Goal: Task Accomplishment & Management: Manage account settings

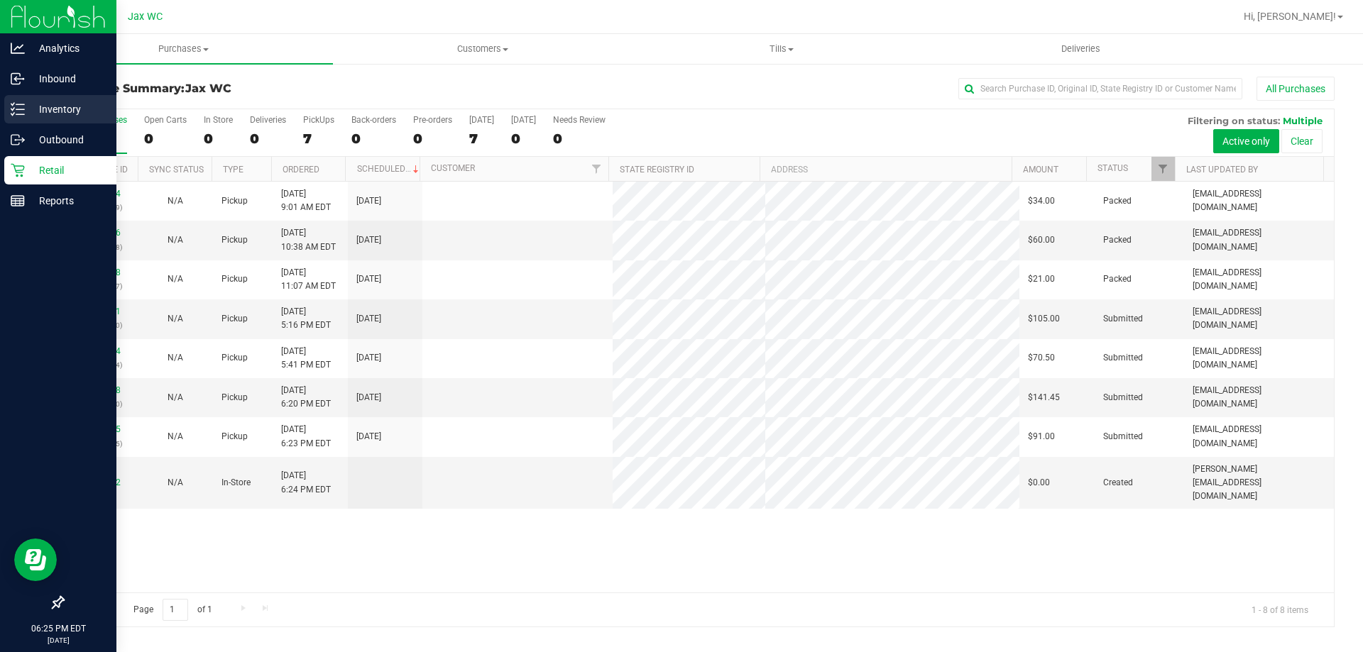
click at [45, 112] on p "Inventory" at bounding box center [67, 109] width 85 height 17
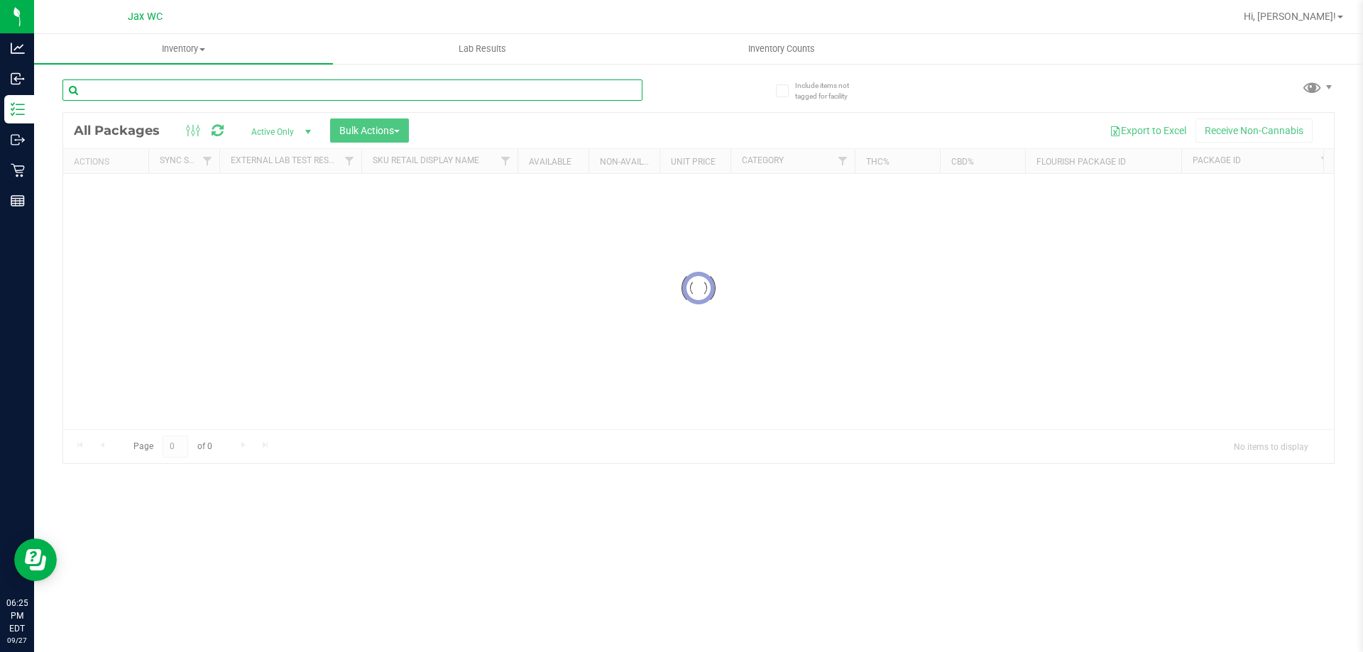
click at [141, 92] on input "text" at bounding box center [352, 90] width 580 height 21
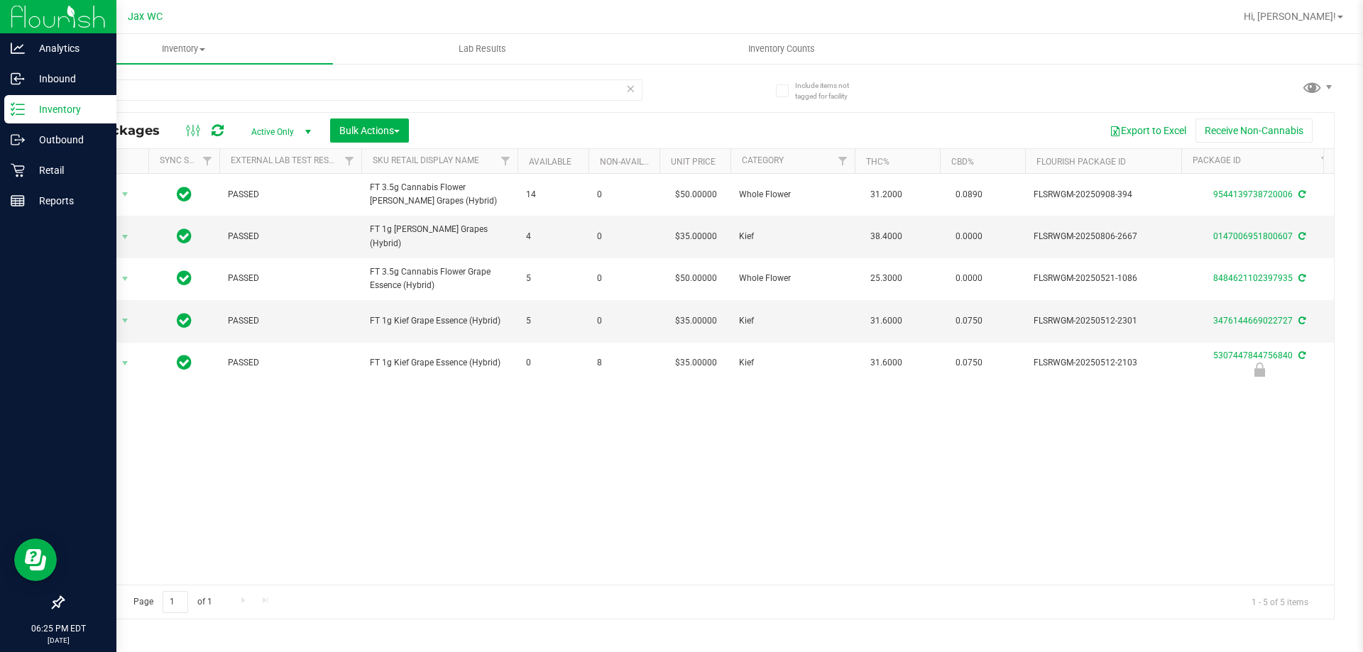
click at [53, 114] on p "Inventory" at bounding box center [67, 109] width 85 height 17
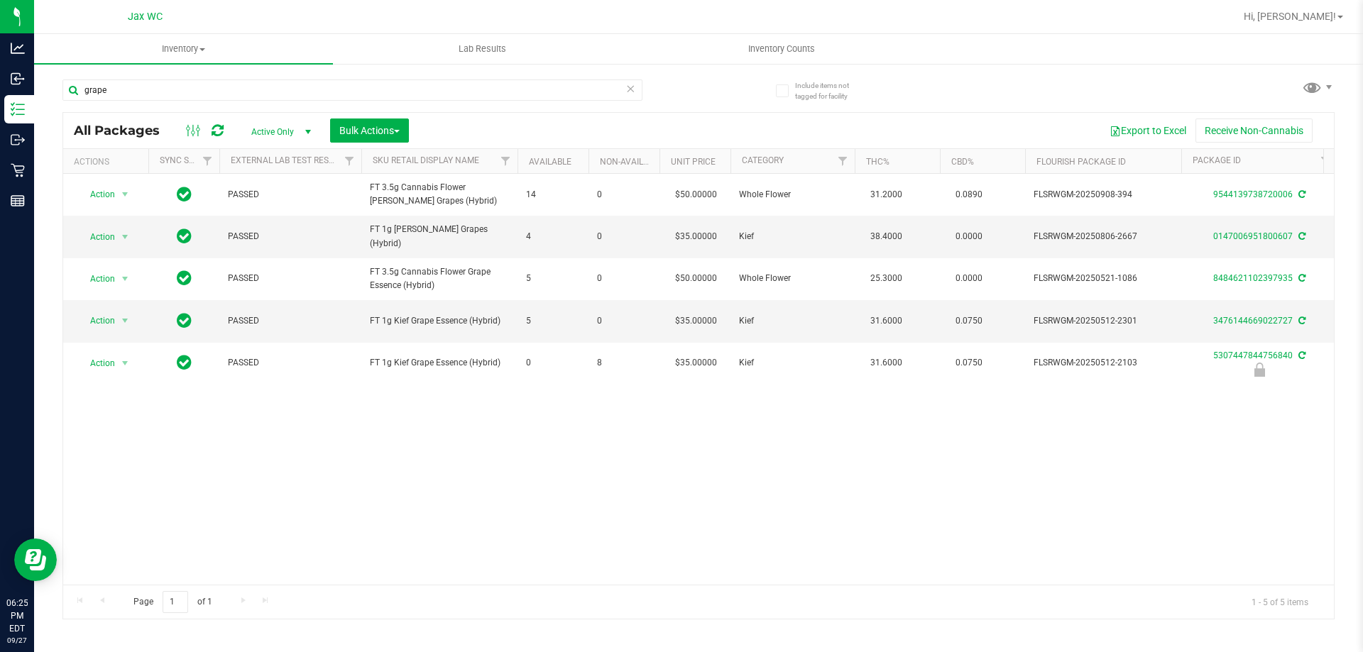
click at [160, 73] on div "grape" at bounding box center [380, 89] width 636 height 45
click at [171, 89] on input "grape" at bounding box center [352, 90] width 580 height 21
type input "tangerin"
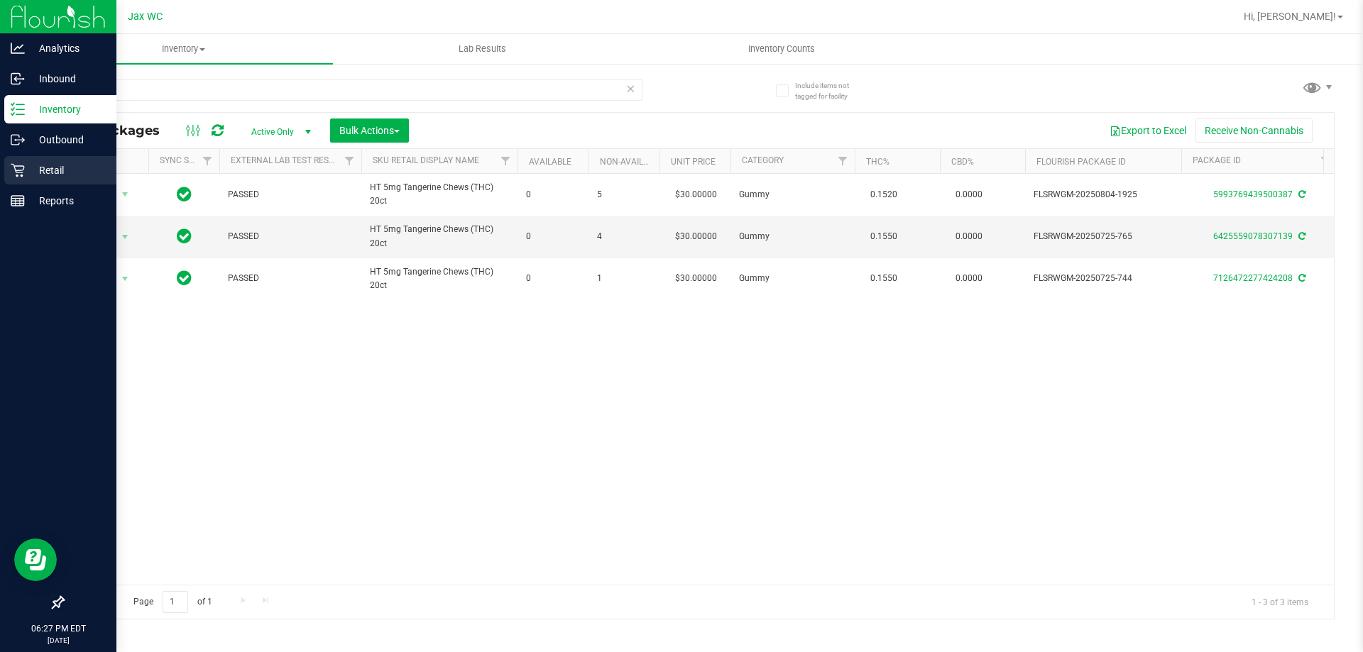
click at [15, 167] on icon at bounding box center [18, 170] width 14 height 14
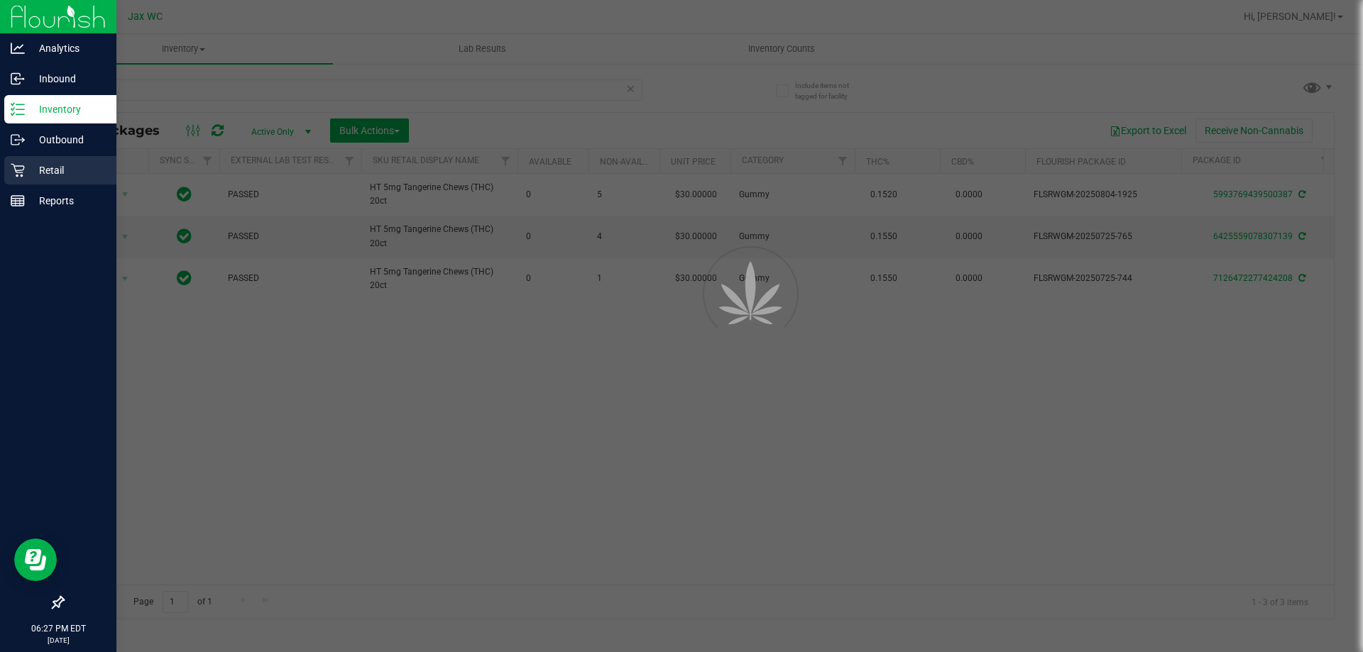
click at [13, 166] on icon at bounding box center [18, 170] width 14 height 14
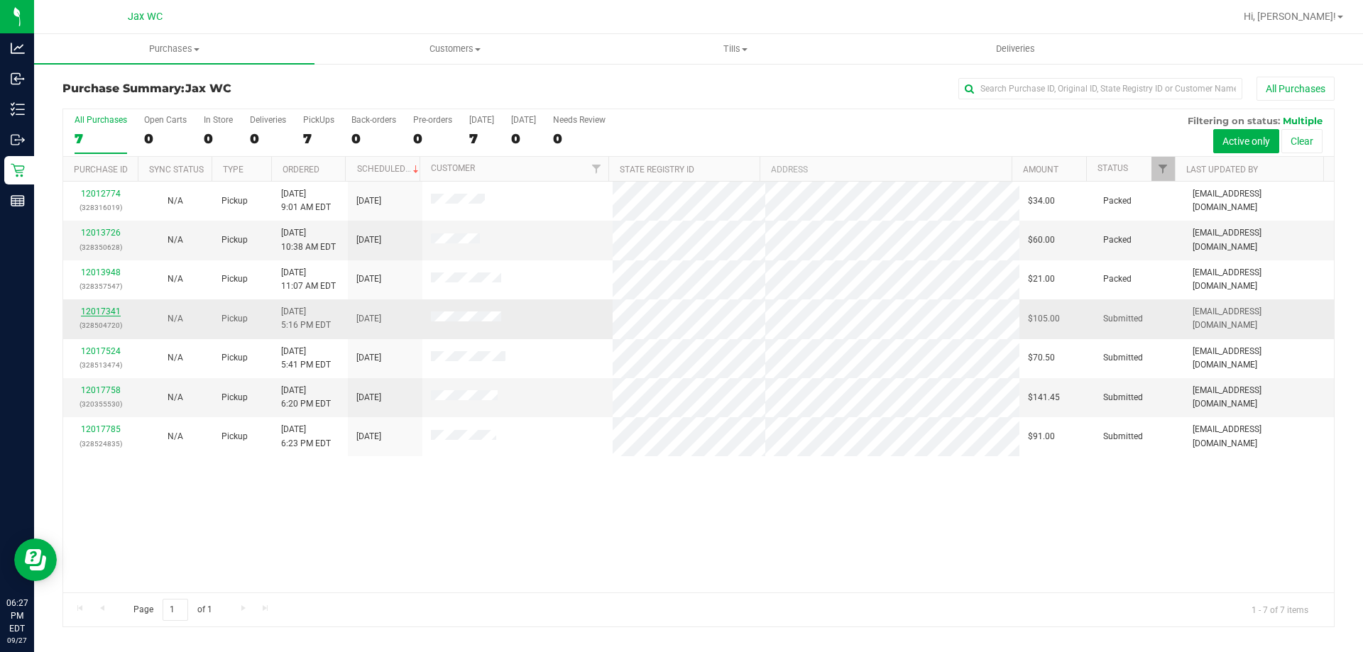
click at [110, 310] on link "12017341" at bounding box center [101, 312] width 40 height 10
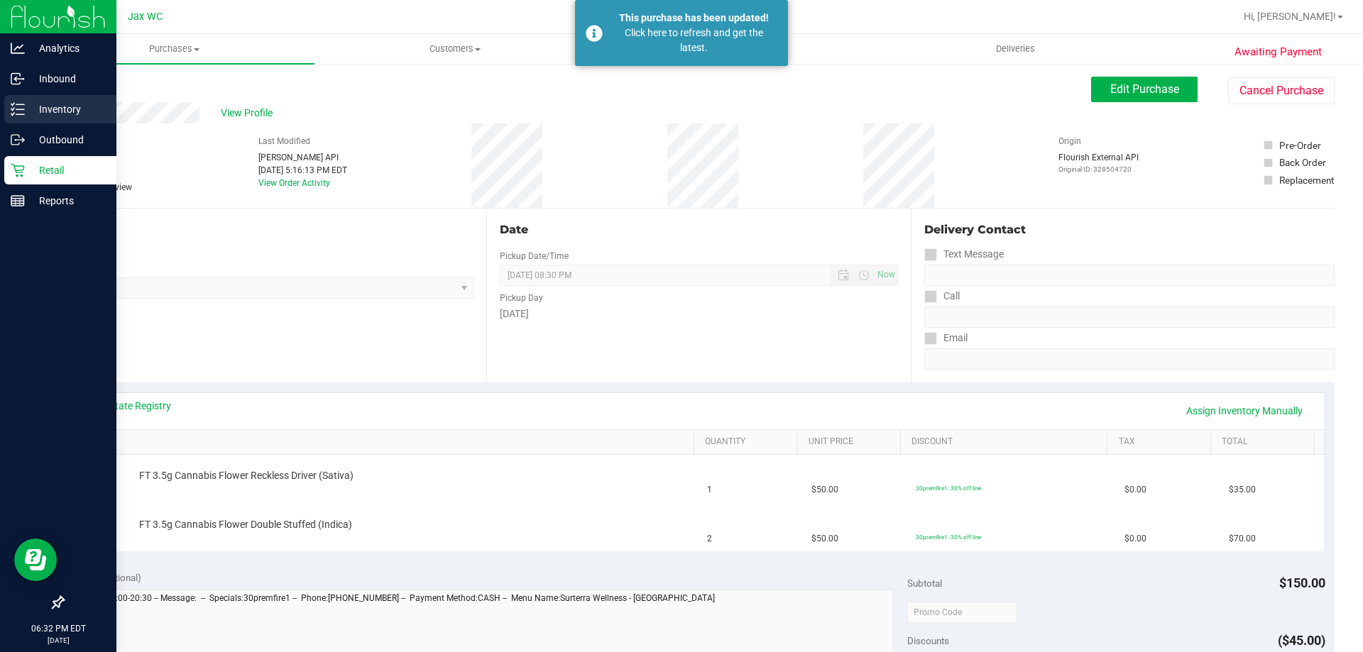
click at [16, 102] on icon at bounding box center [18, 109] width 14 height 14
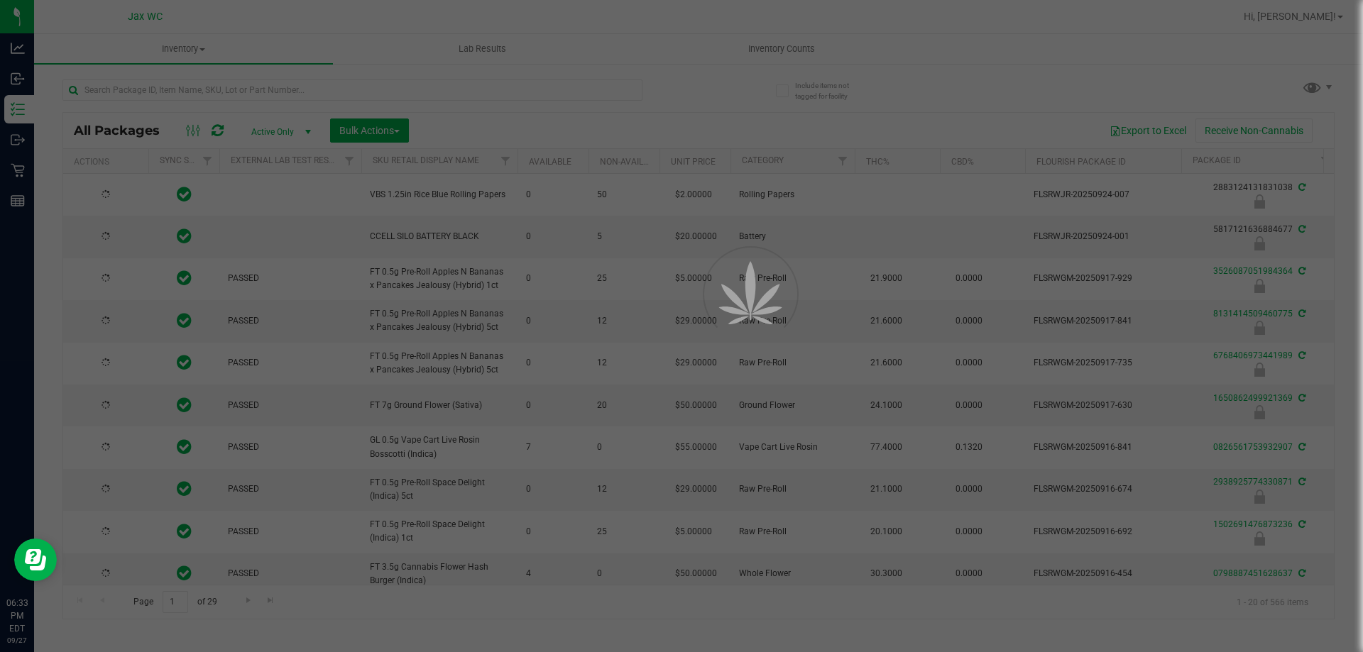
type input "[DATE]"
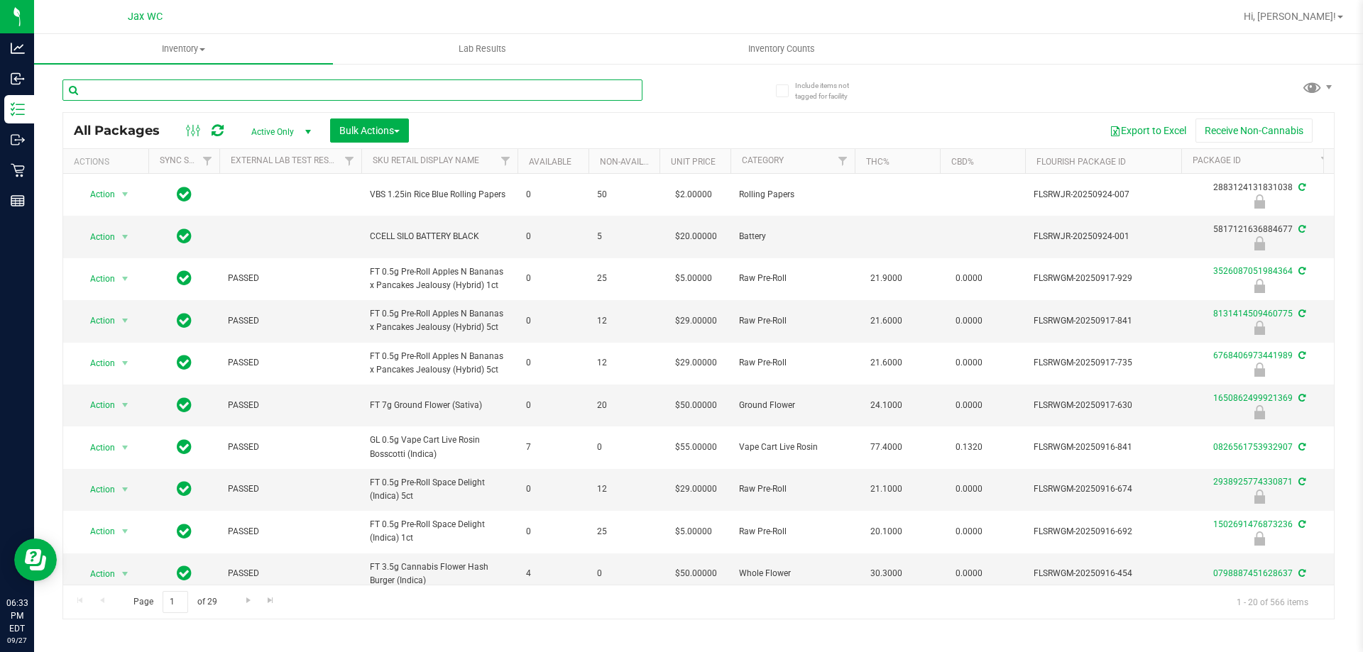
click at [177, 88] on input "text" at bounding box center [352, 90] width 580 height 21
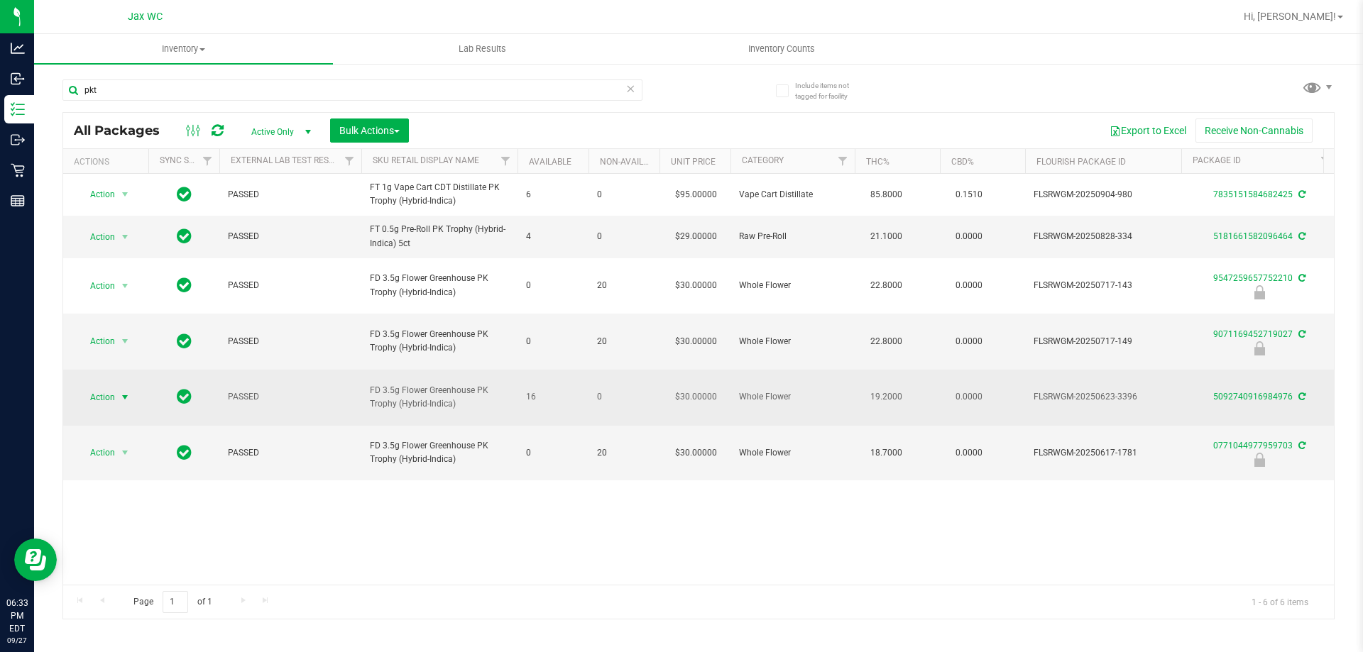
click at [109, 388] on span "Action" at bounding box center [96, 398] width 38 height 20
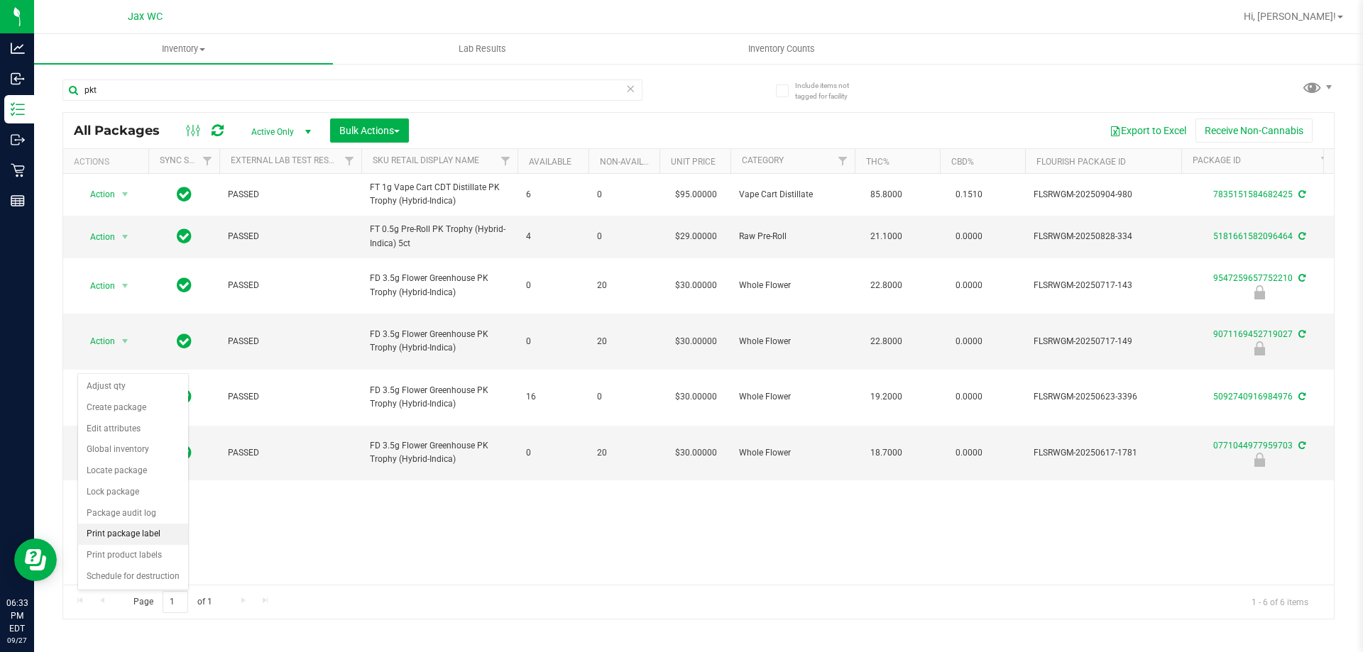
click at [153, 537] on li "Print package label" at bounding box center [133, 534] width 110 height 21
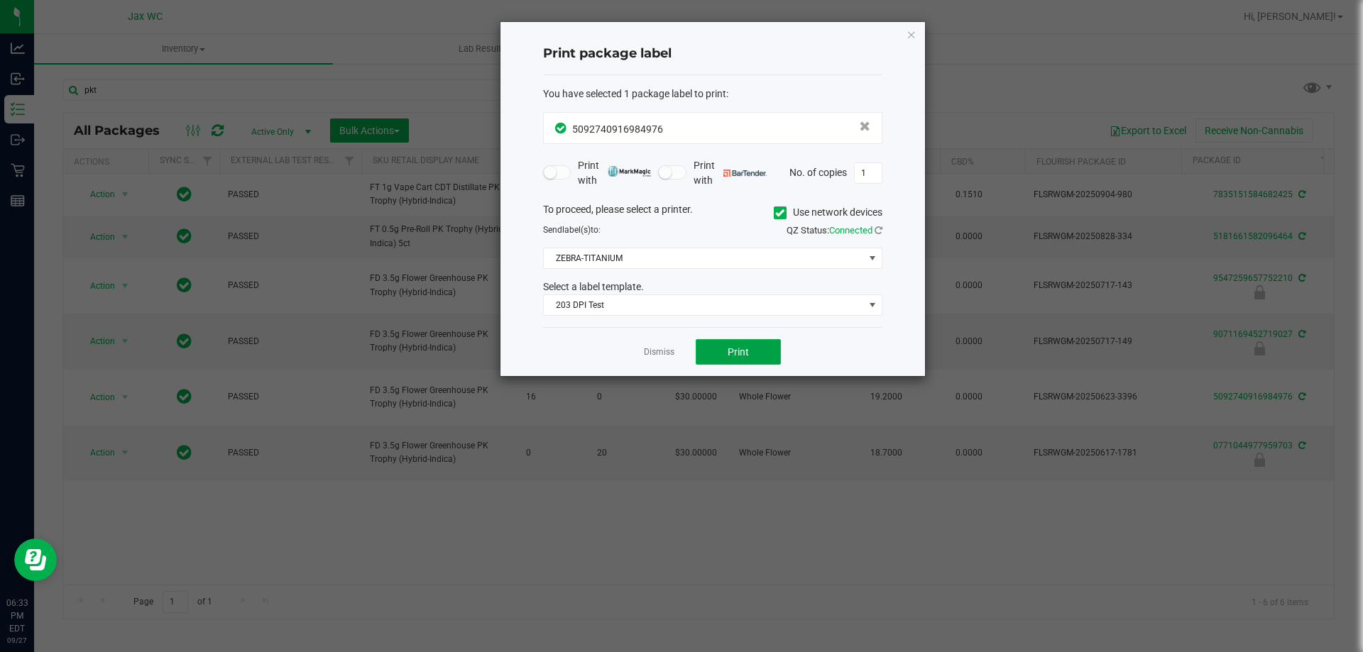
click at [748, 351] on span "Print" at bounding box center [738, 351] width 21 height 11
click at [664, 356] on link "Dismiss" at bounding box center [659, 352] width 31 height 12
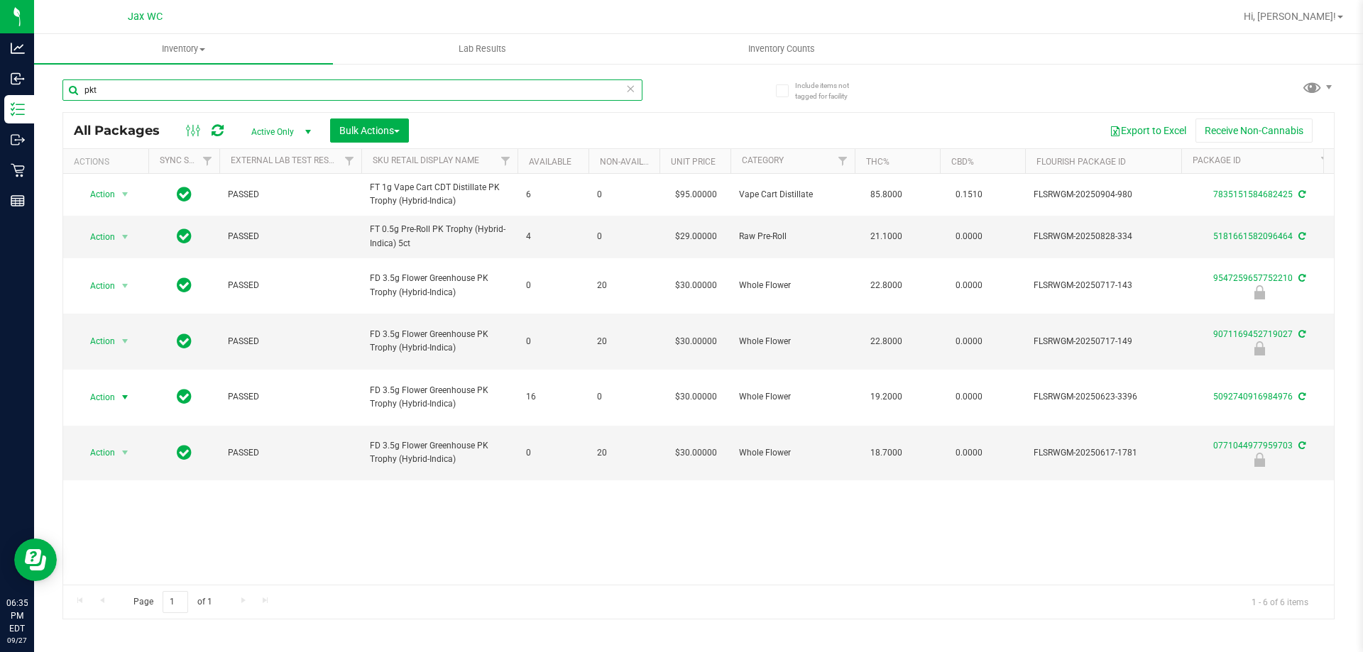
click at [125, 83] on input "pkt" at bounding box center [352, 90] width 580 height 21
click at [127, 83] on input "pkt" at bounding box center [352, 90] width 580 height 21
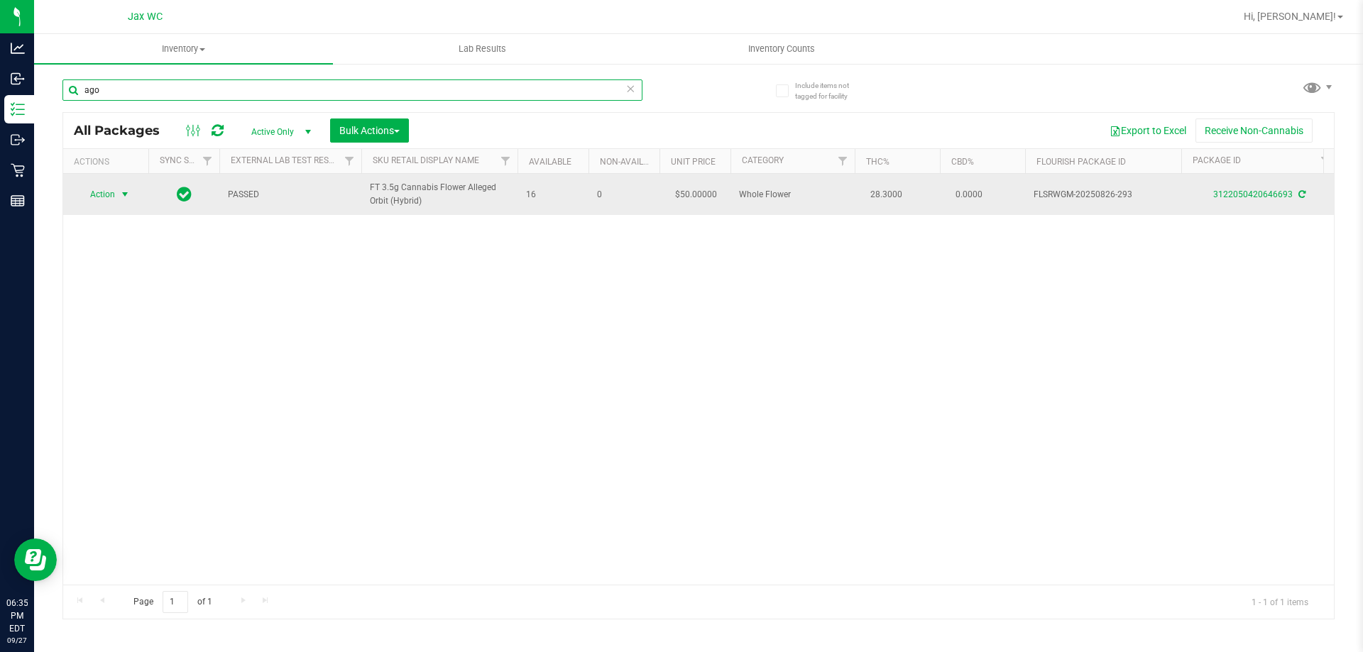
type input "ago"
click at [108, 192] on span "Action" at bounding box center [96, 195] width 38 height 20
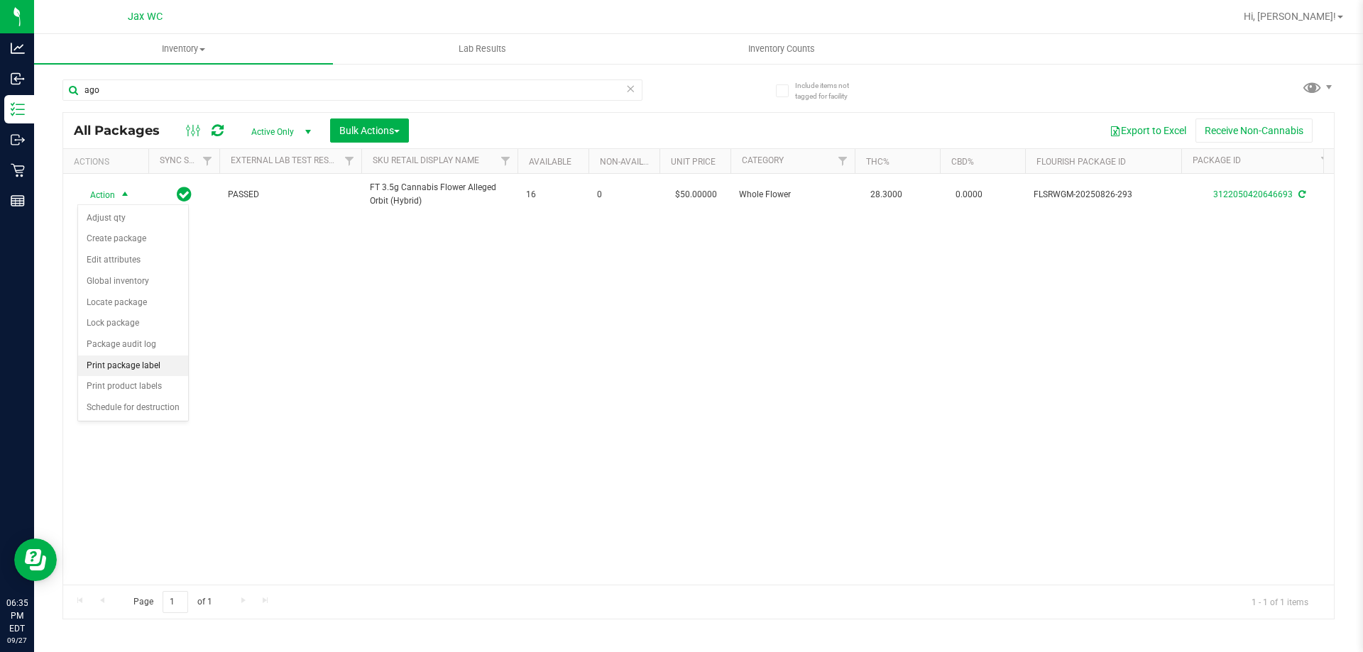
click at [158, 362] on li "Print package label" at bounding box center [133, 366] width 110 height 21
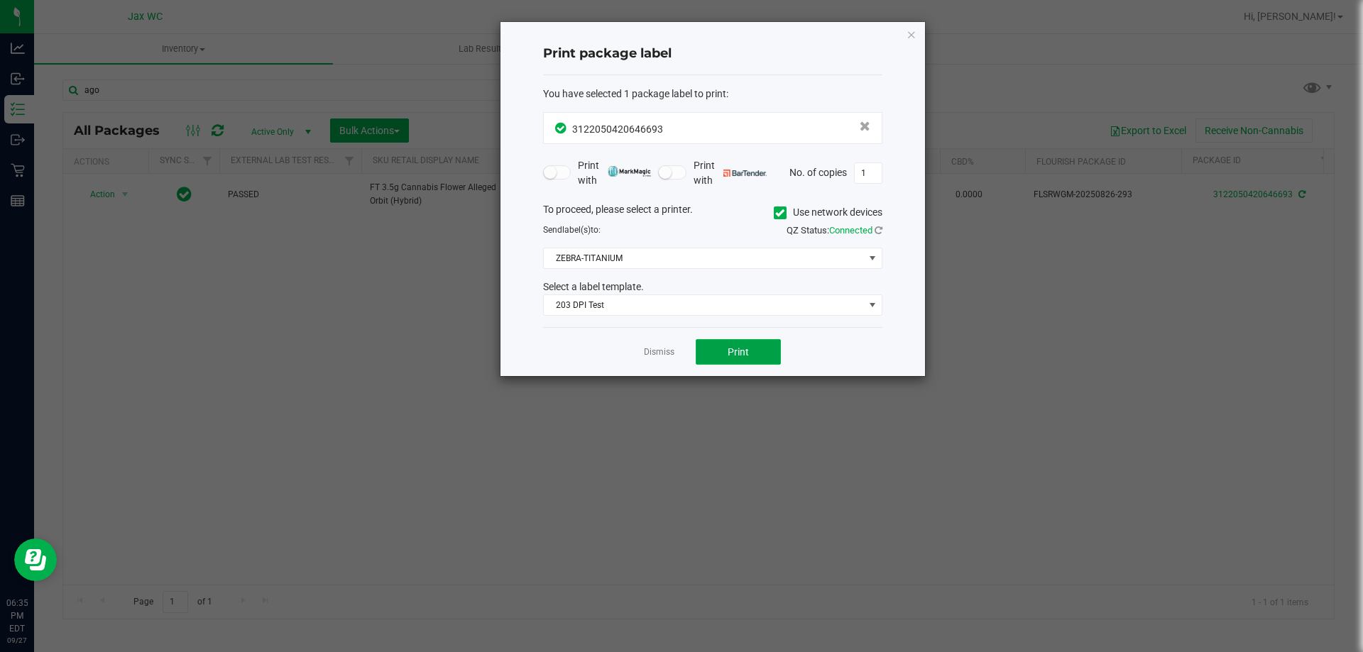
click at [730, 351] on span "Print" at bounding box center [738, 351] width 21 height 11
click at [905, 34] on div "Print package label You have selected 1 package label to print : 31220504206466…" at bounding box center [712, 199] width 424 height 354
click at [909, 35] on icon "button" at bounding box center [911, 34] width 10 height 17
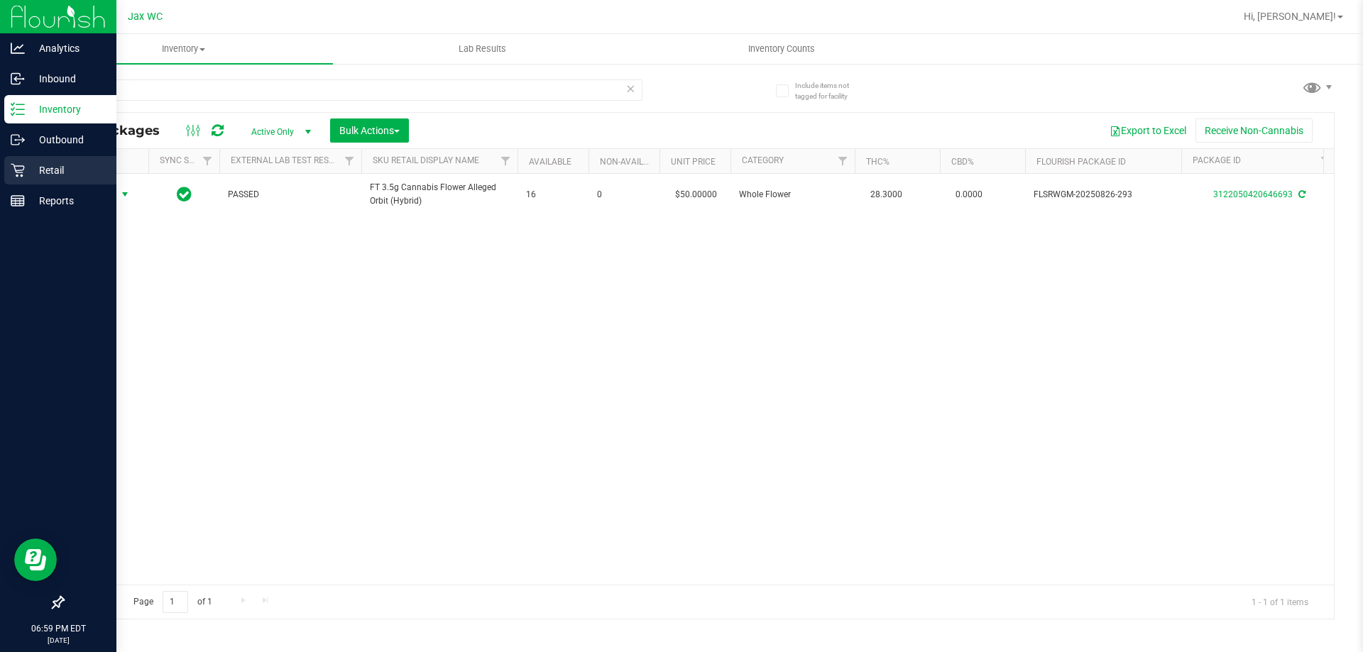
click at [23, 173] on icon at bounding box center [18, 170] width 14 height 14
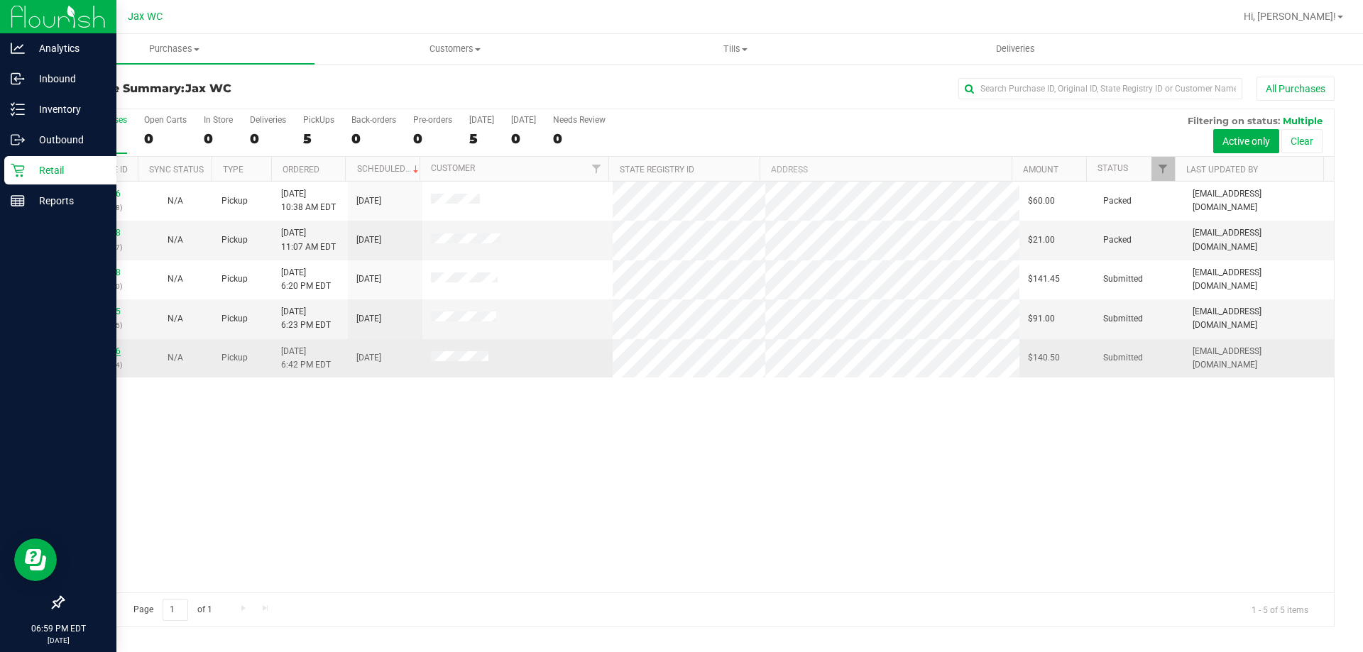
click at [103, 349] on link "12017916" at bounding box center [101, 351] width 40 height 10
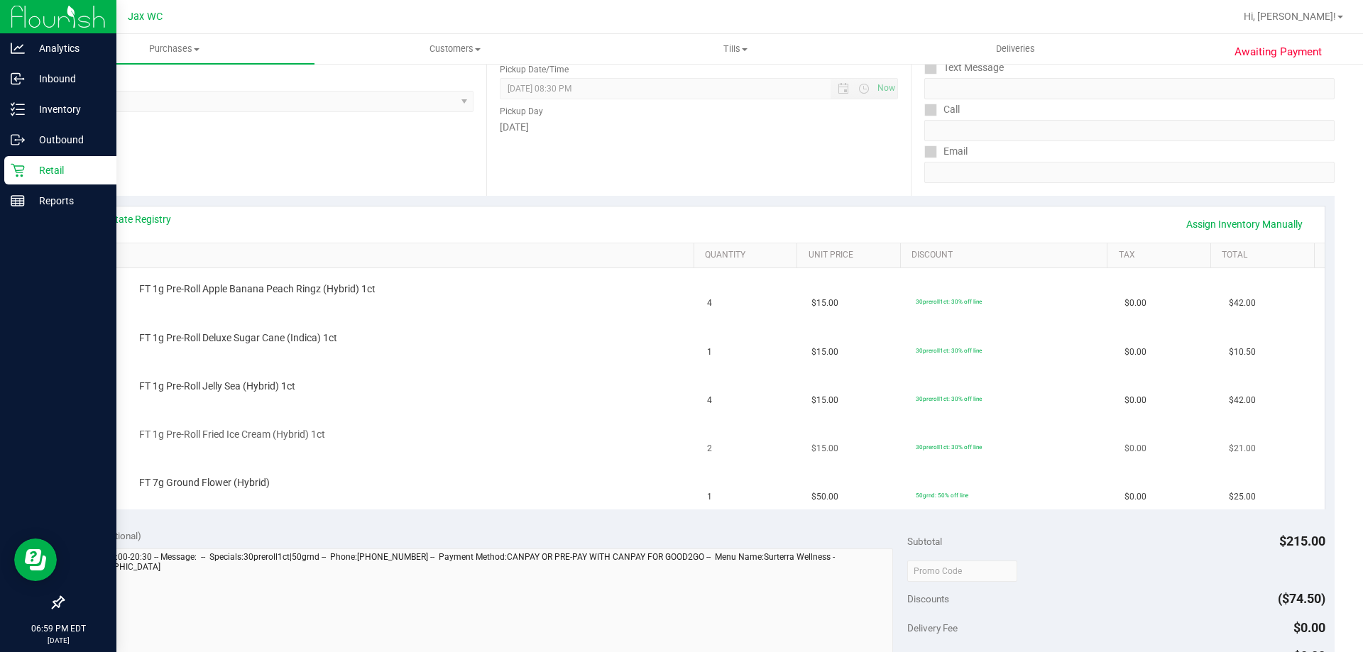
scroll to position [213, 0]
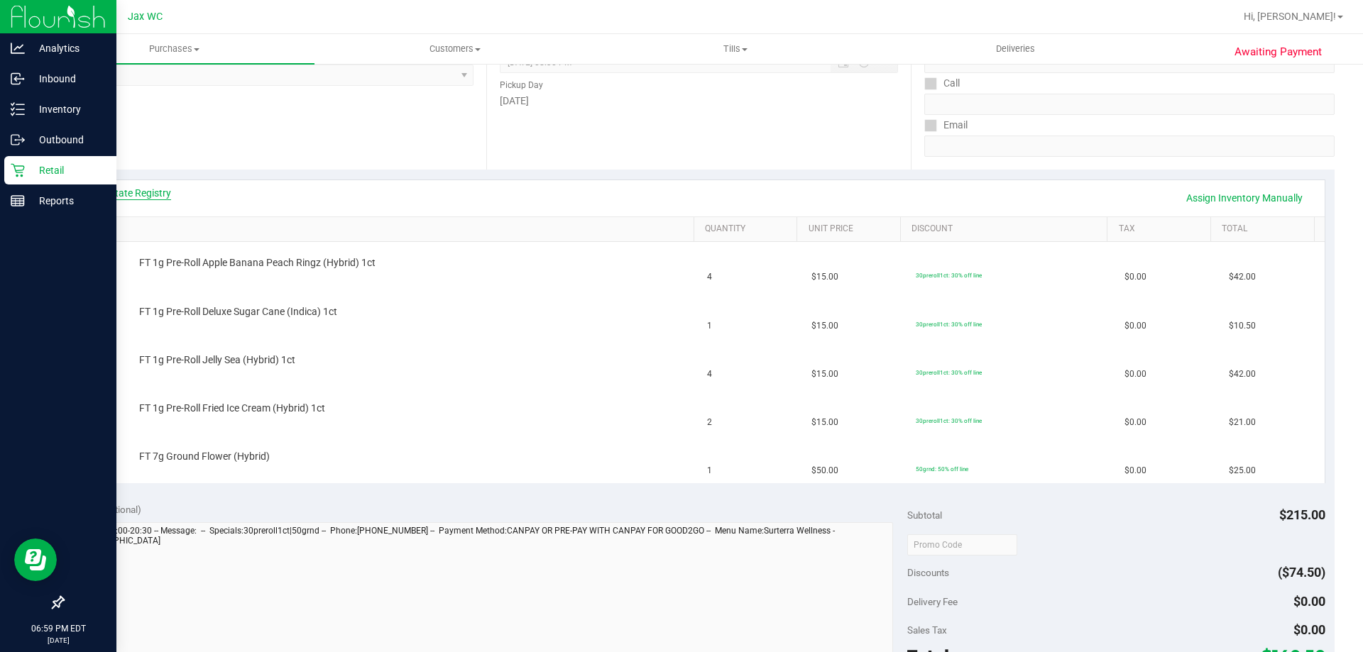
click at [143, 190] on link "View State Registry" at bounding box center [128, 193] width 85 height 14
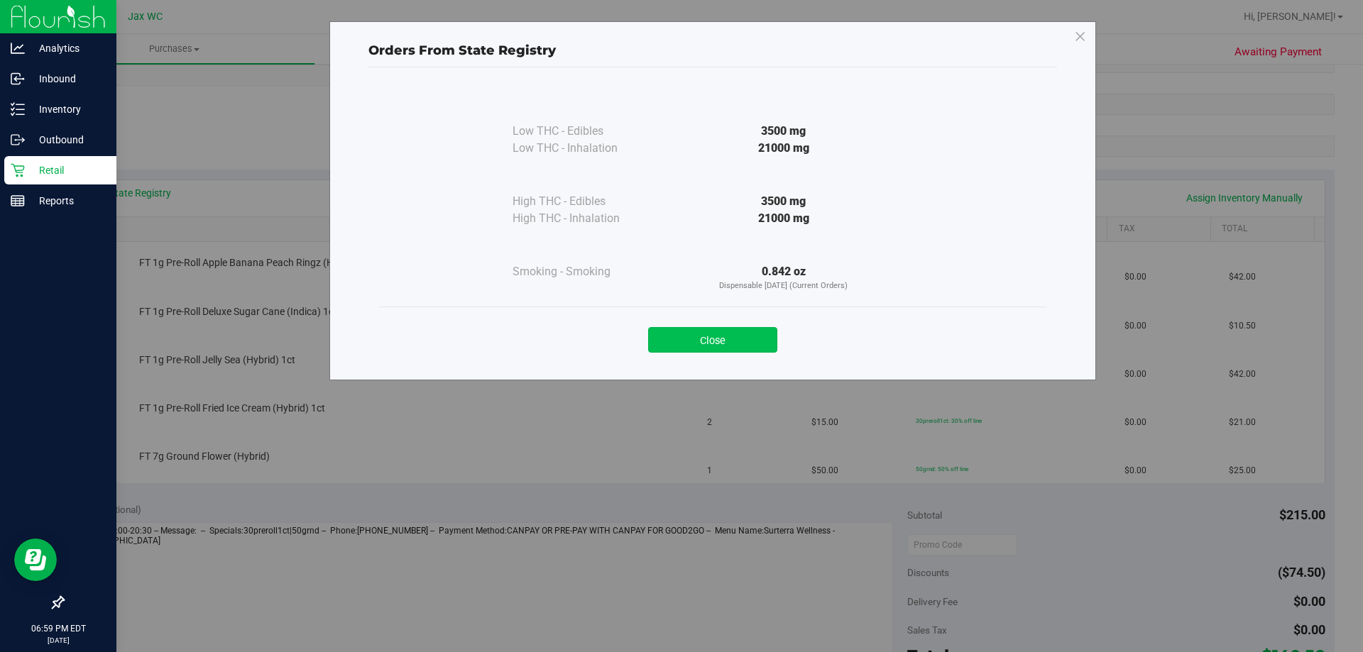
click at [693, 340] on button "Close" at bounding box center [712, 340] width 129 height 26
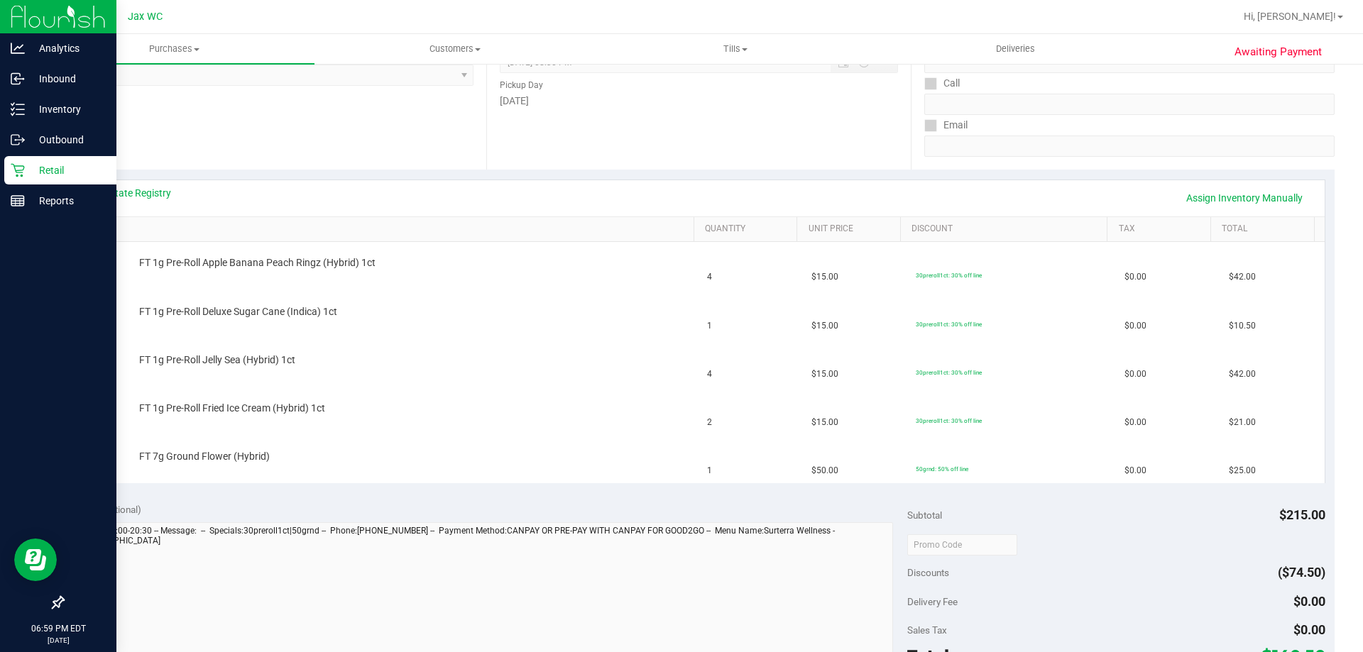
click at [150, 209] on div "View State Registry Assign Inventory Manually" at bounding box center [699, 198] width 1226 height 24
click at [153, 196] on link "View State Registry" at bounding box center [128, 193] width 85 height 14
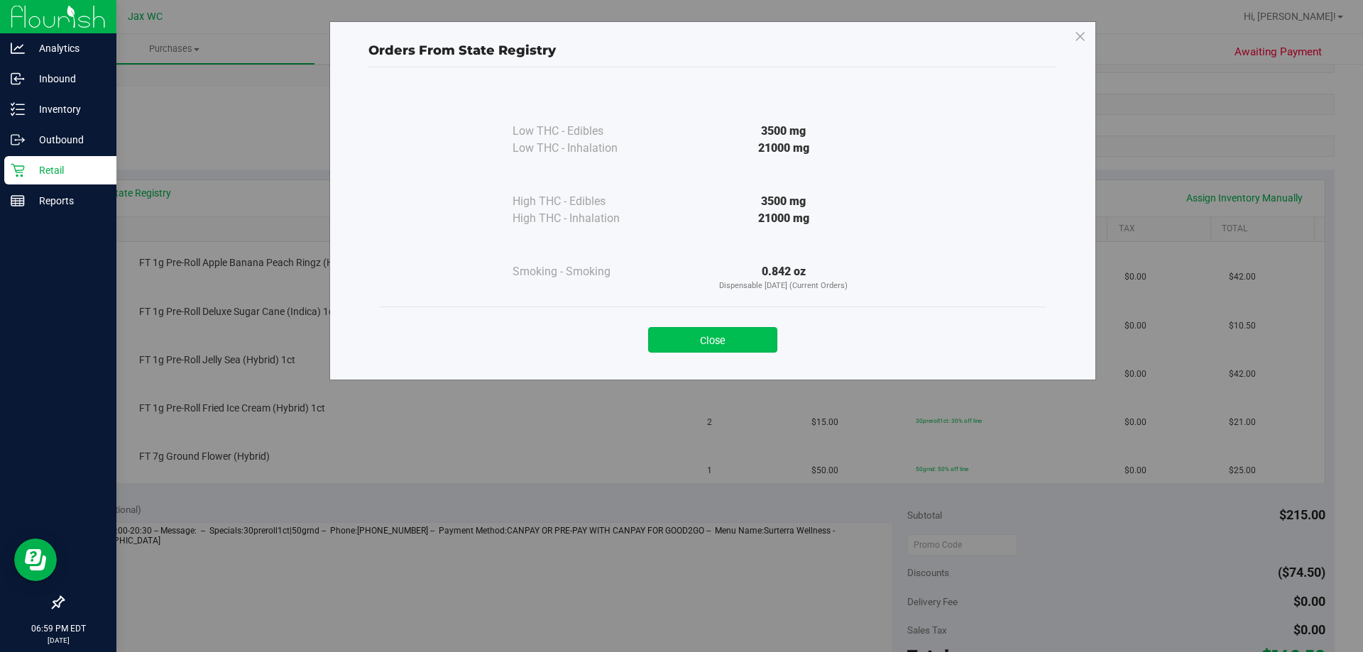
click at [693, 347] on button "Close" at bounding box center [712, 340] width 129 height 26
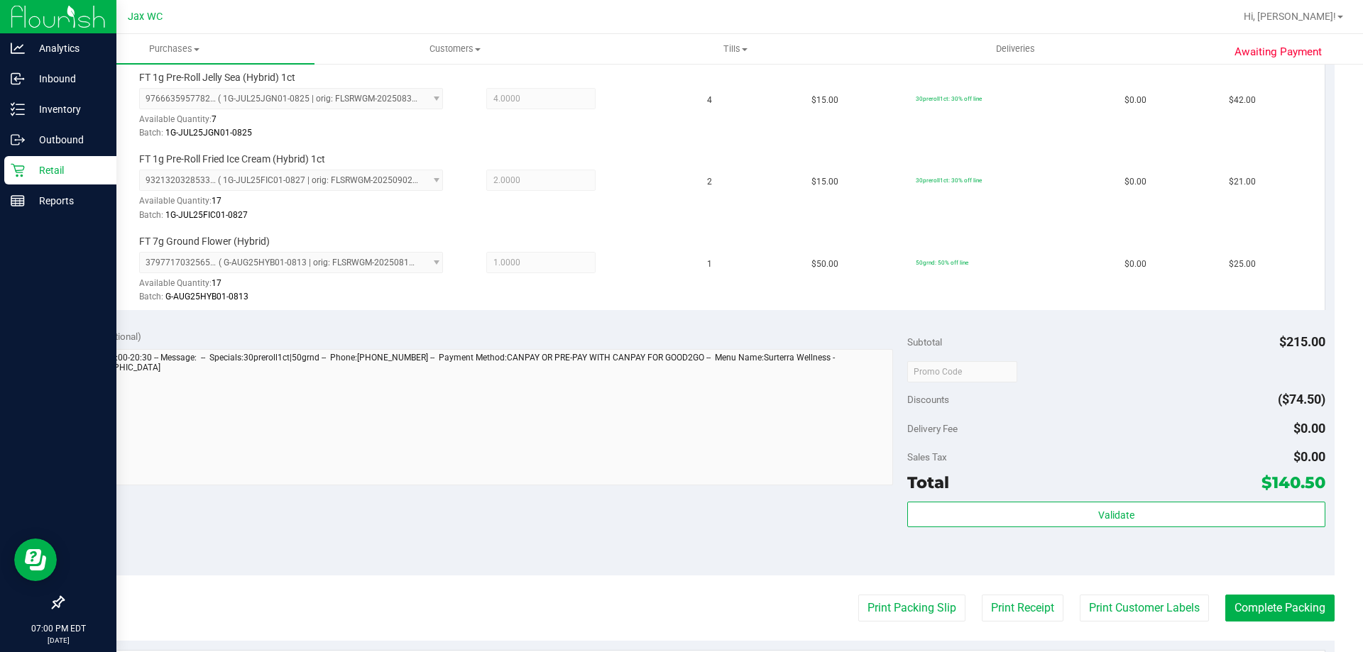
scroll to position [568, 0]
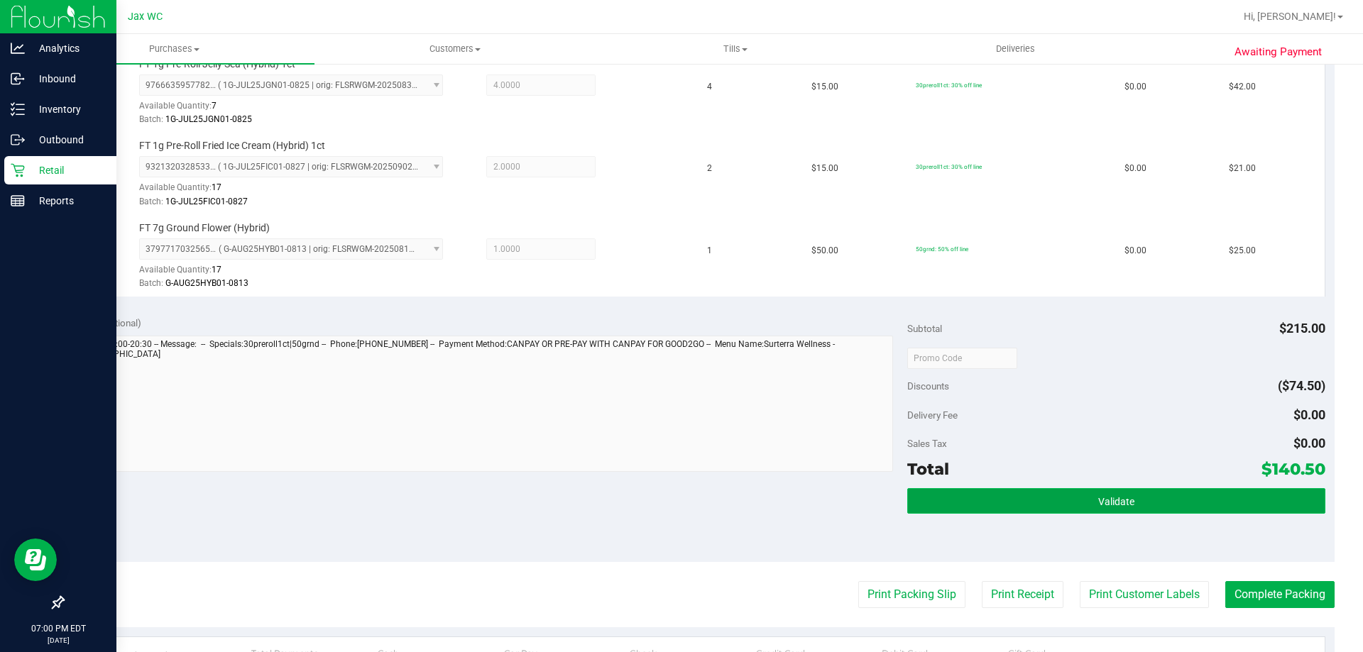
click at [1058, 497] on button "Validate" at bounding box center [1115, 501] width 417 height 26
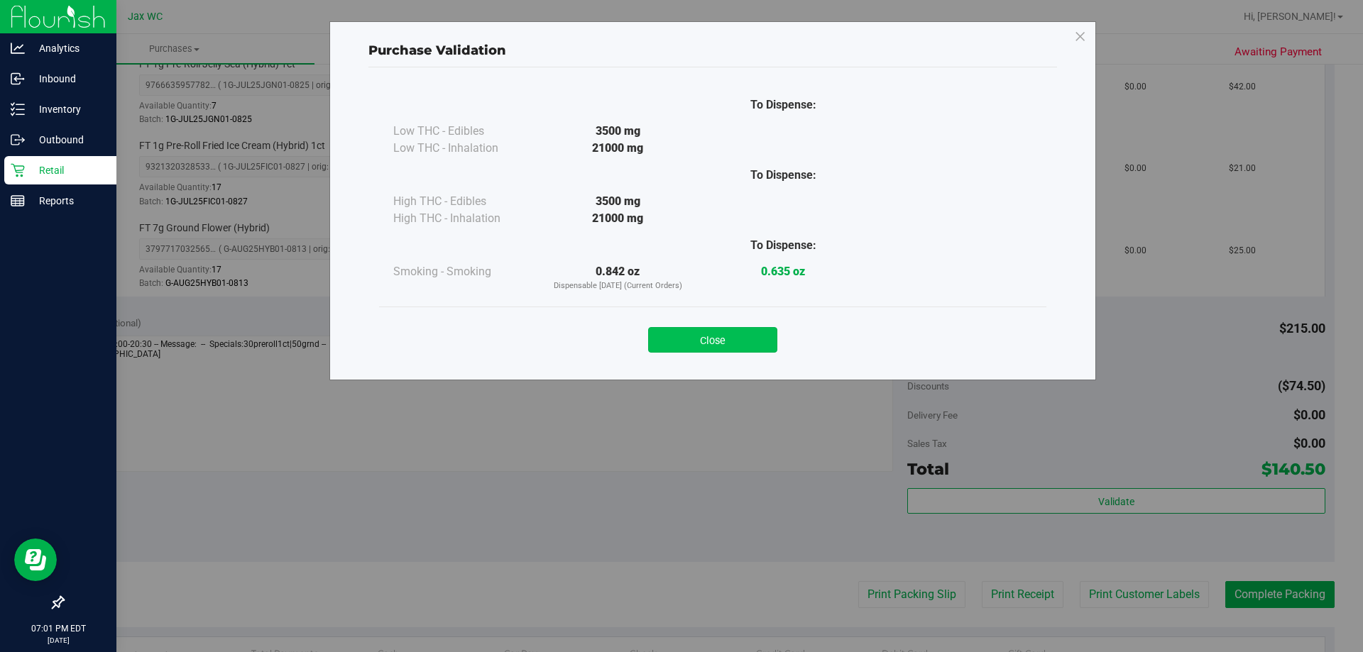
click at [712, 337] on button "Close" at bounding box center [712, 340] width 129 height 26
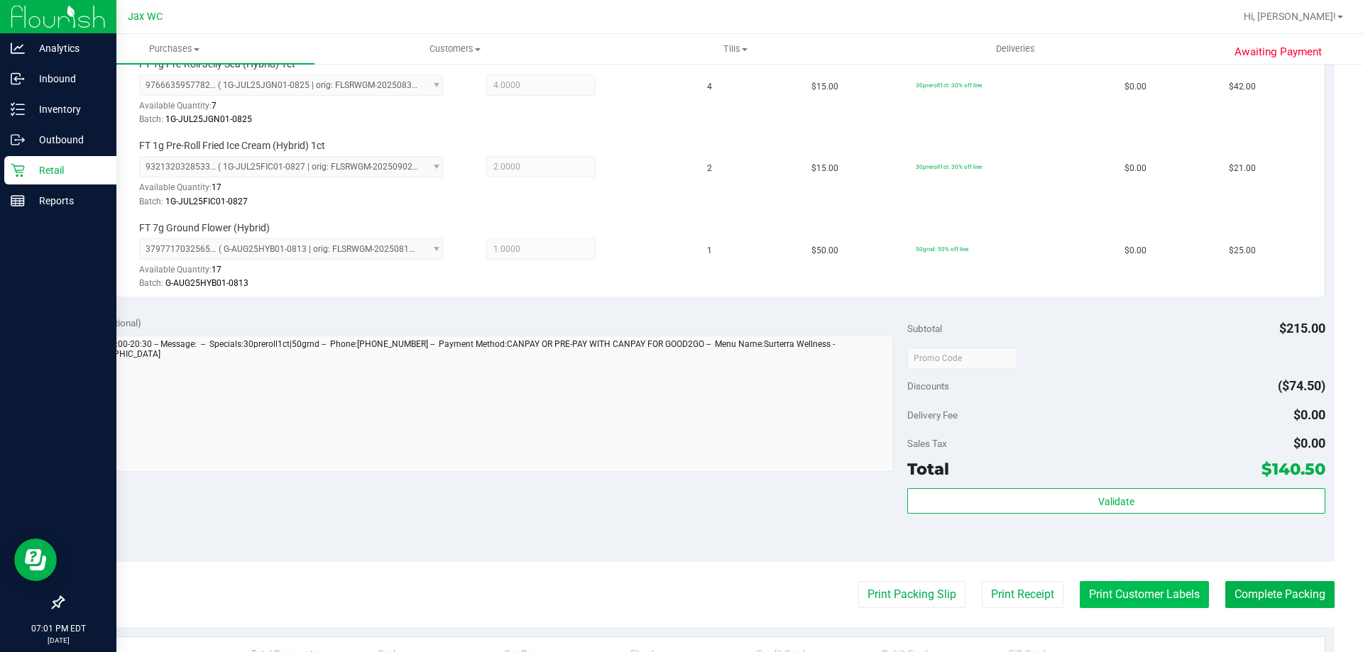
click at [1158, 599] on button "Print Customer Labels" at bounding box center [1144, 594] width 129 height 27
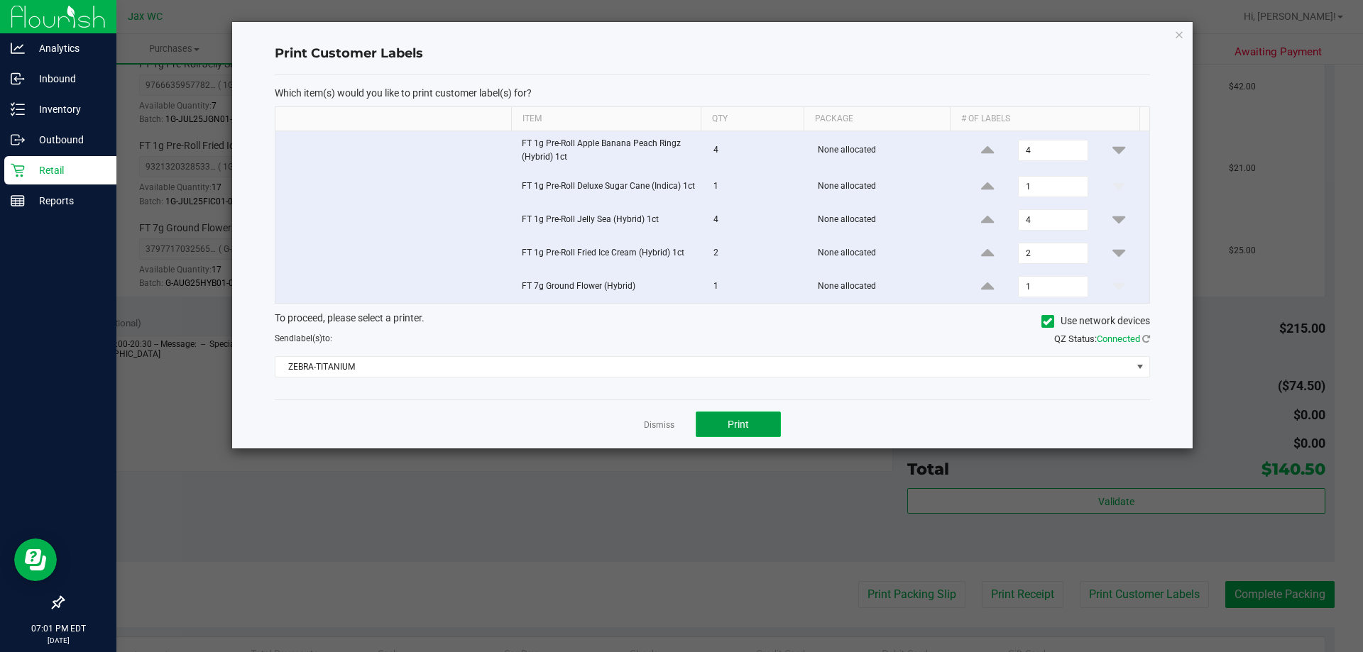
click at [736, 419] on span "Print" at bounding box center [738, 424] width 21 height 11
click at [662, 430] on link "Dismiss" at bounding box center [659, 426] width 31 height 12
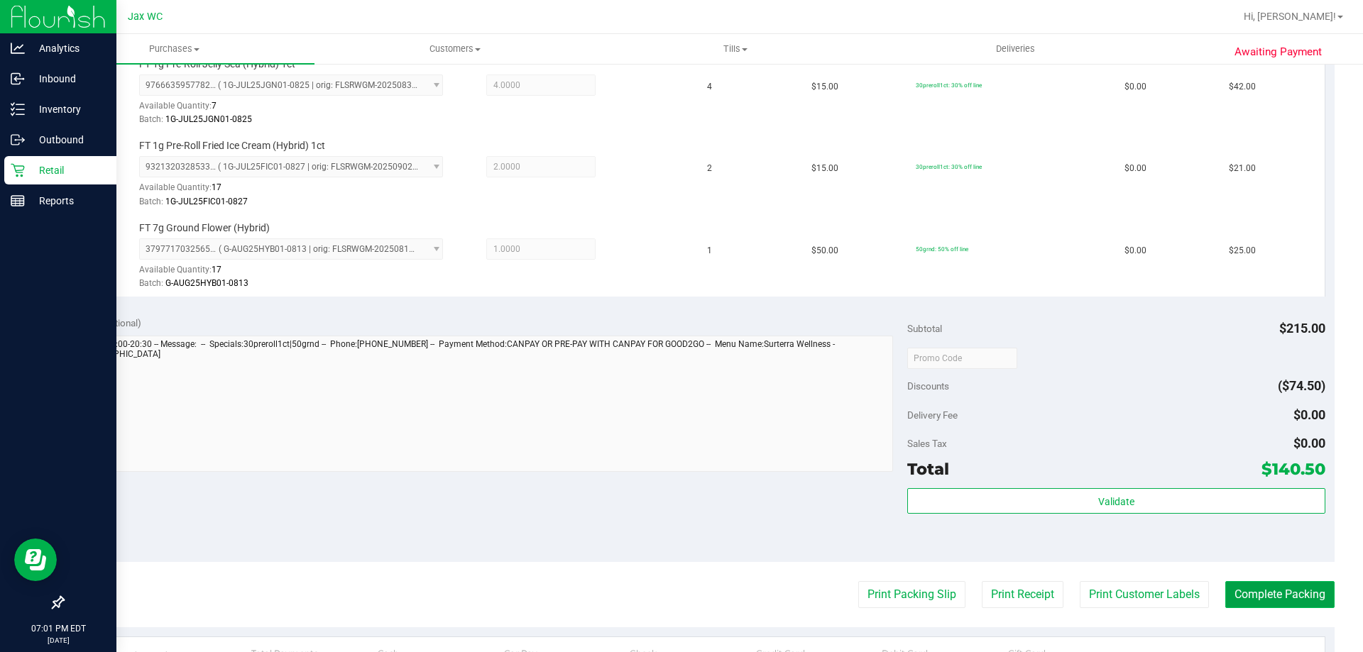
click at [1282, 598] on button "Complete Packing" at bounding box center [1279, 594] width 109 height 27
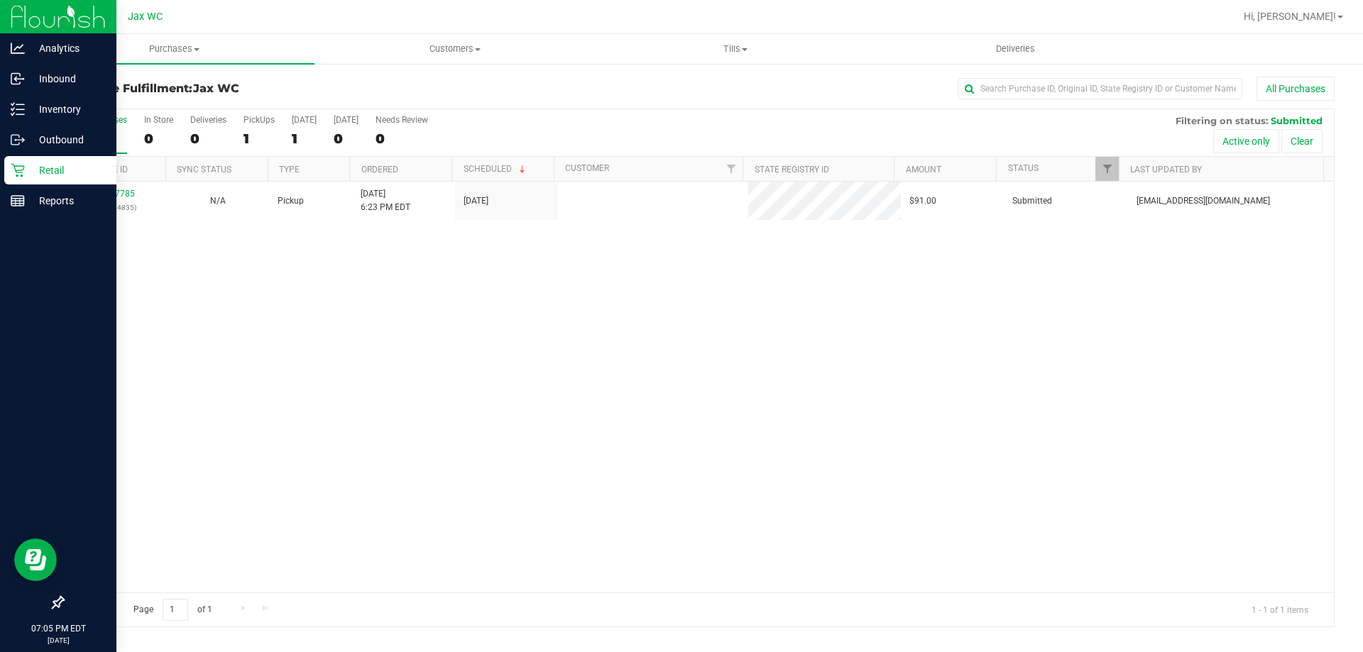
click at [5, 175] on div "Retail" at bounding box center [60, 170] width 112 height 28
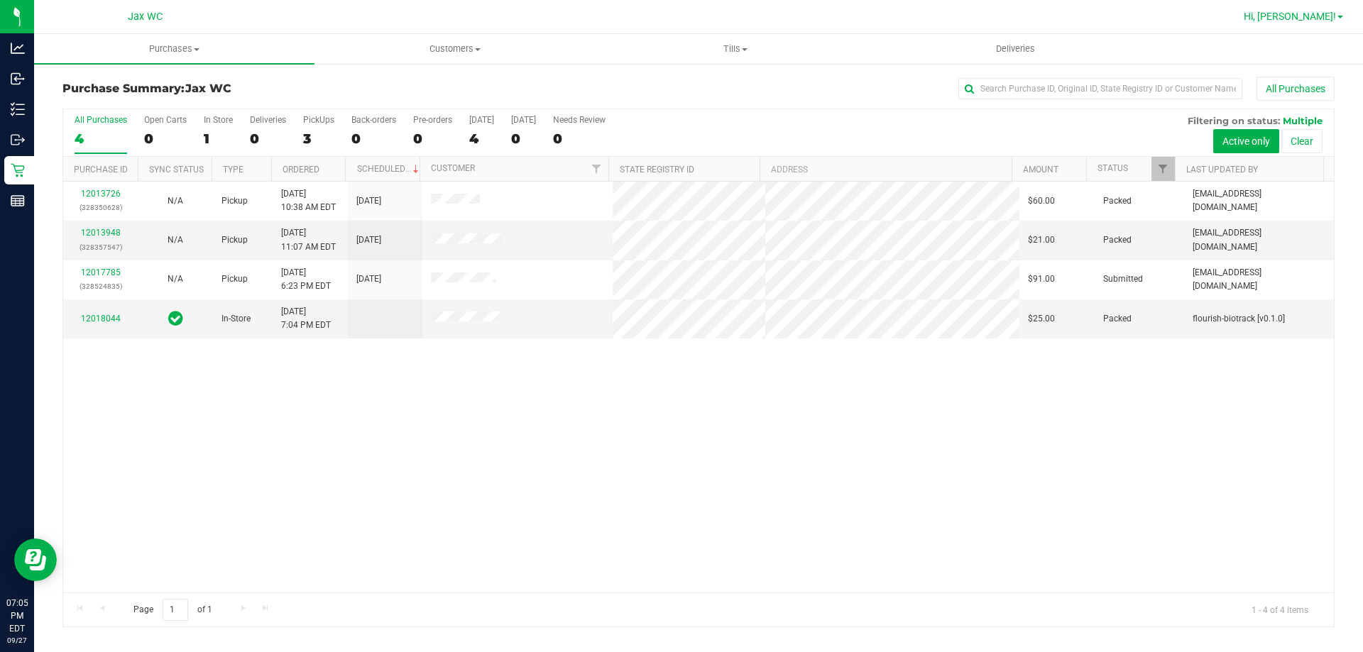
click at [1337, 18] on link "Hi, [PERSON_NAME]!" at bounding box center [1293, 16] width 111 height 15
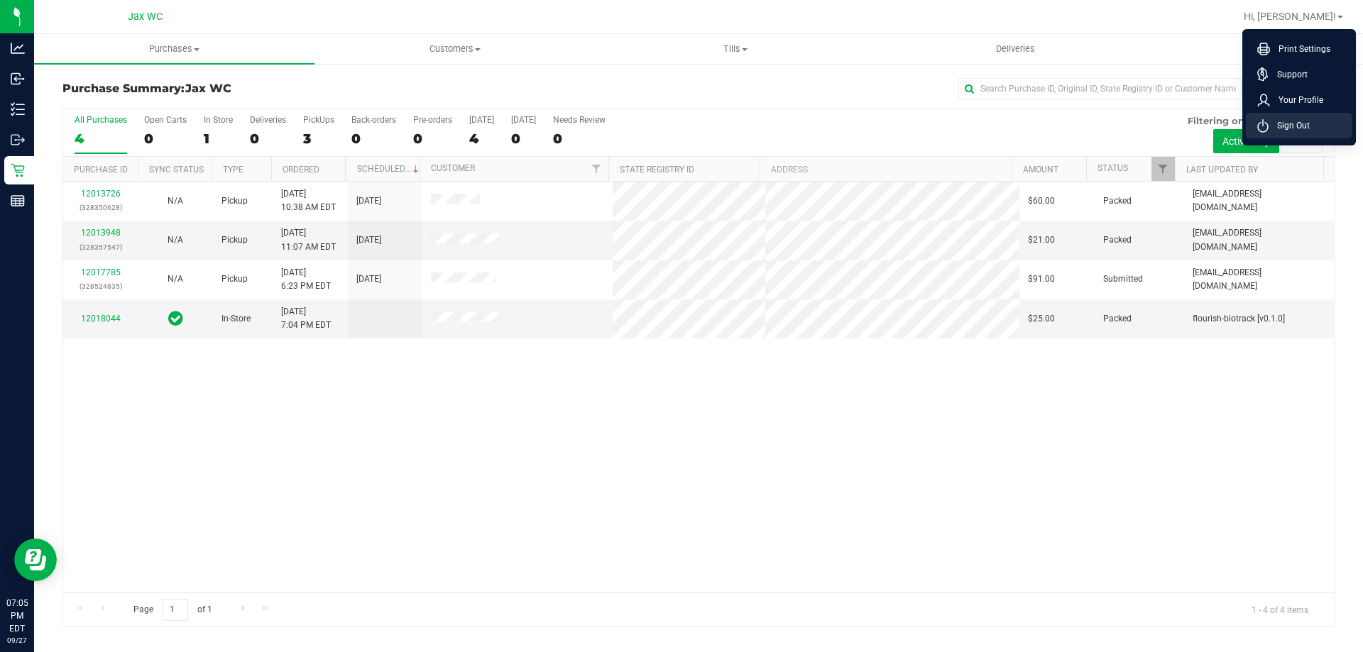
click at [1301, 125] on span "Sign Out" at bounding box center [1288, 126] width 41 height 14
